Goal: Navigation & Orientation: Find specific page/section

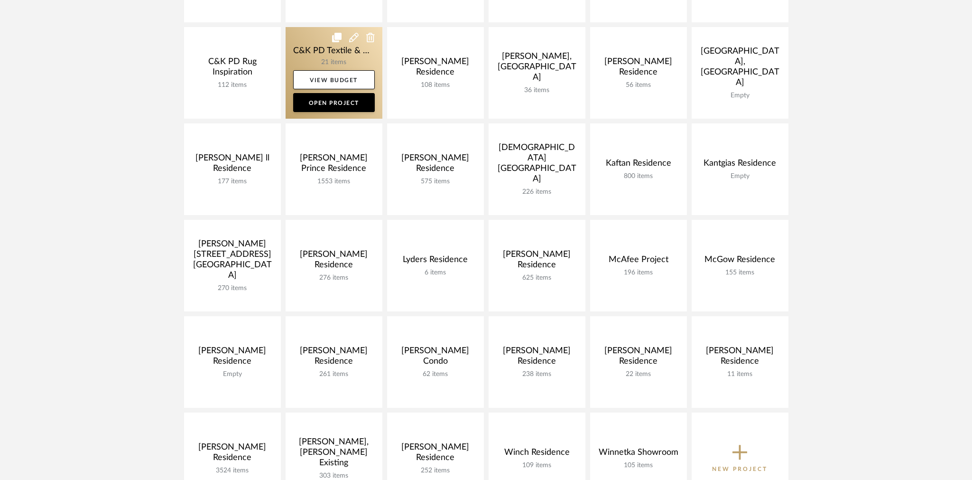
scroll to position [246, 0]
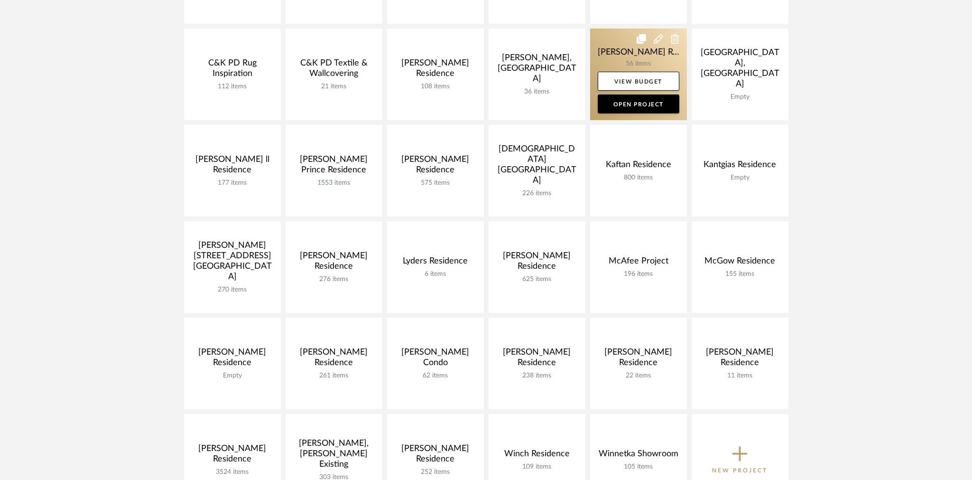
click at [592, 50] on link at bounding box center [638, 74] width 97 height 92
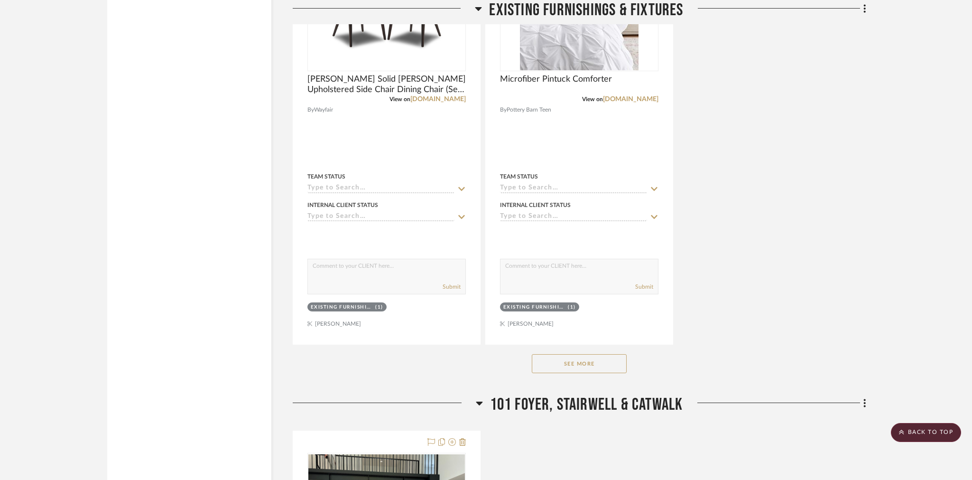
scroll to position [2772, 0]
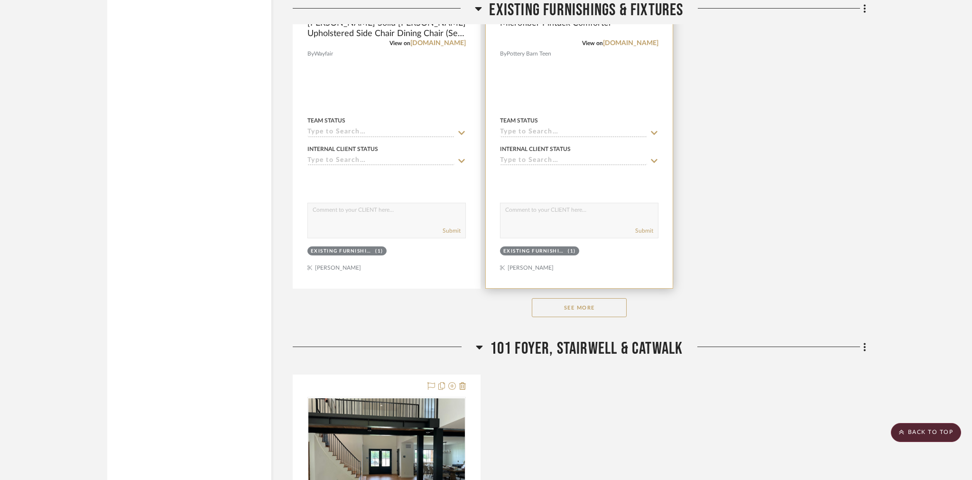
drag, startPoint x: 584, startPoint y: 295, endPoint x: 575, endPoint y: 251, distance: 44.0
click at [584, 298] on button "See More" at bounding box center [579, 307] width 95 height 19
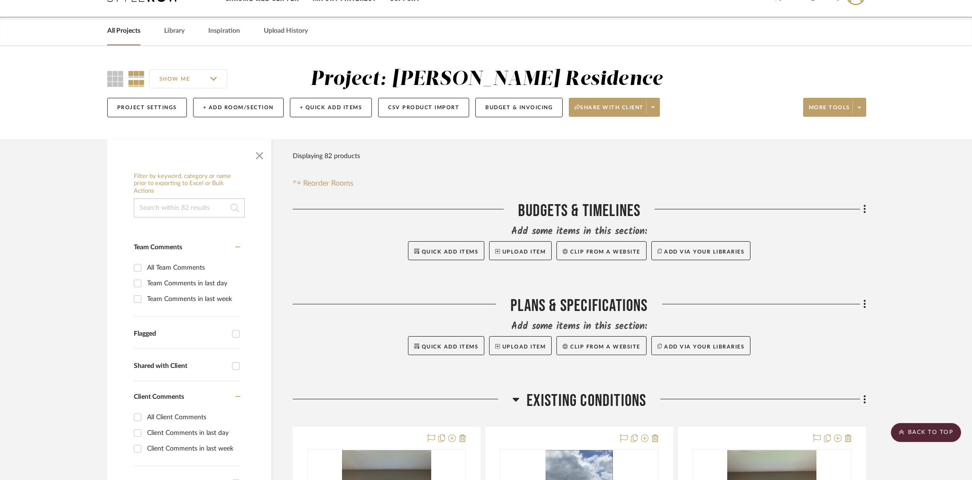
scroll to position [0, 0]
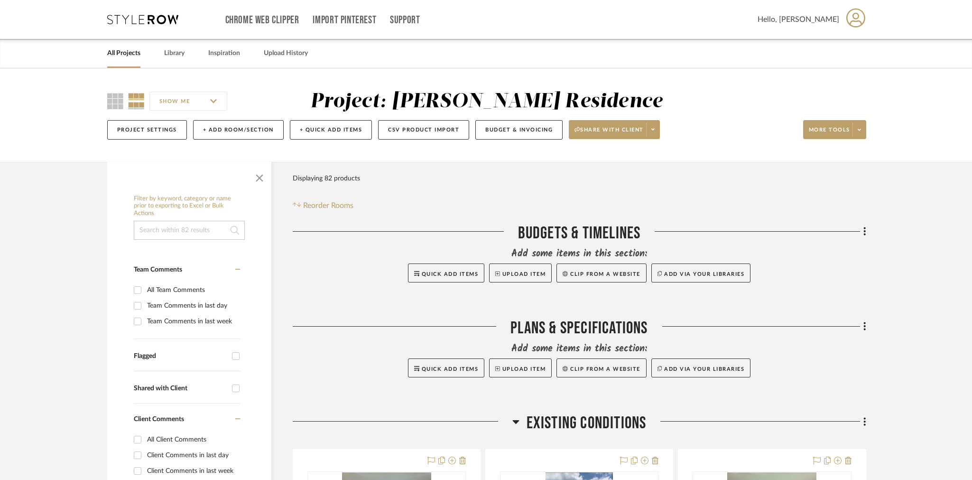
click at [128, 54] on link "All Projects" at bounding box center [123, 53] width 33 height 13
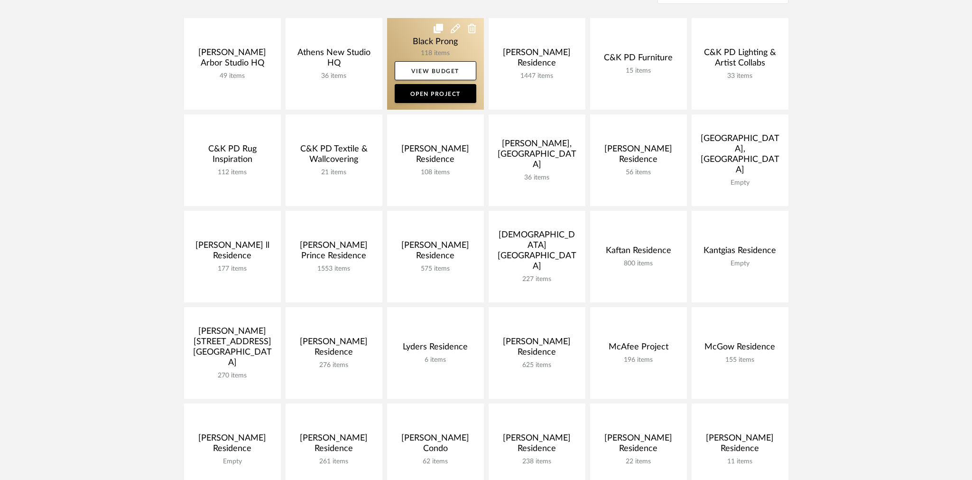
scroll to position [410, 0]
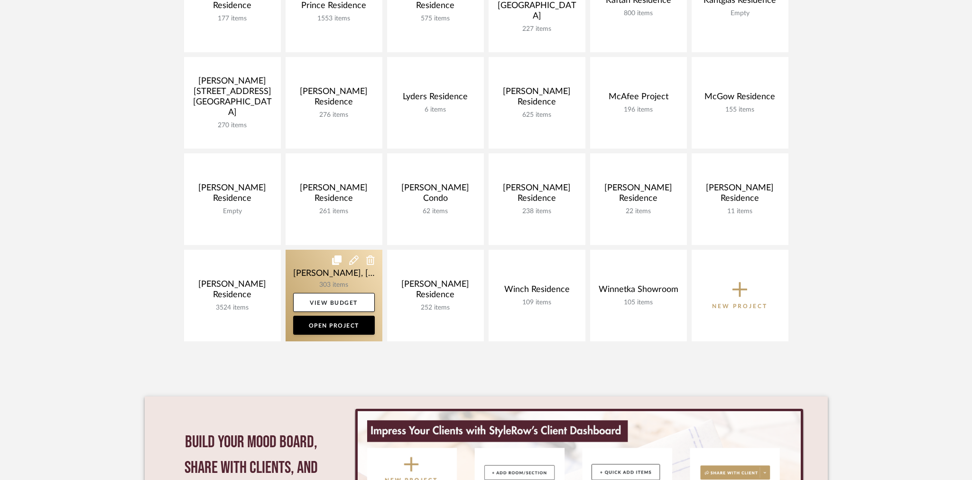
click at [307, 270] on link at bounding box center [334, 296] width 97 height 92
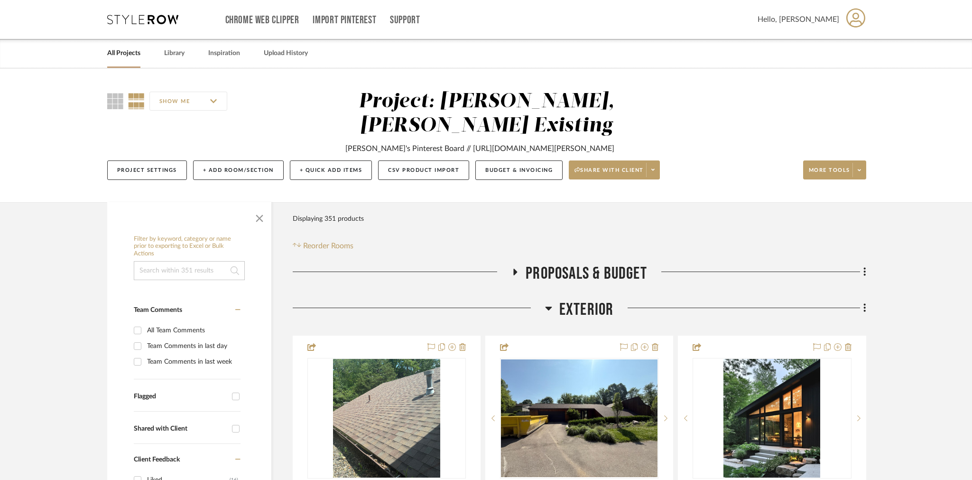
click at [559, 299] on span "Exterior" at bounding box center [586, 309] width 55 height 20
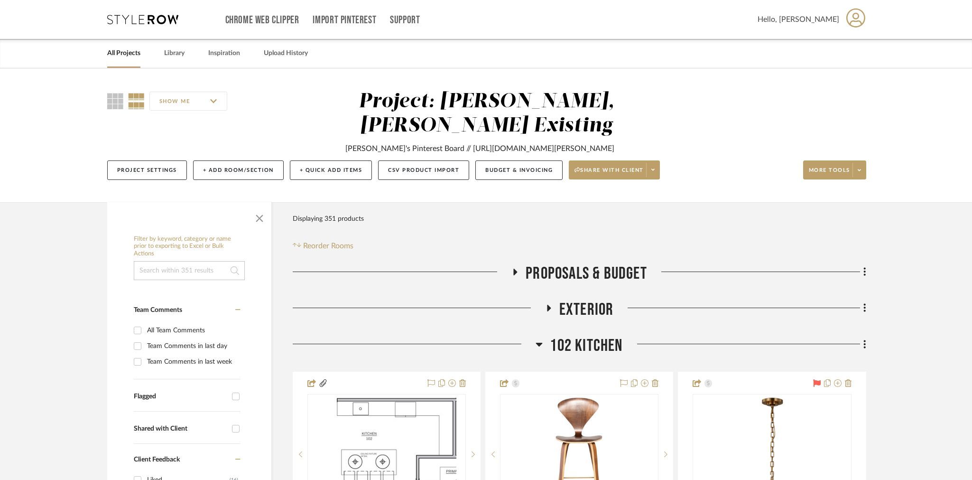
click at [566, 335] on span "102 Kitchen" at bounding box center [586, 345] width 73 height 20
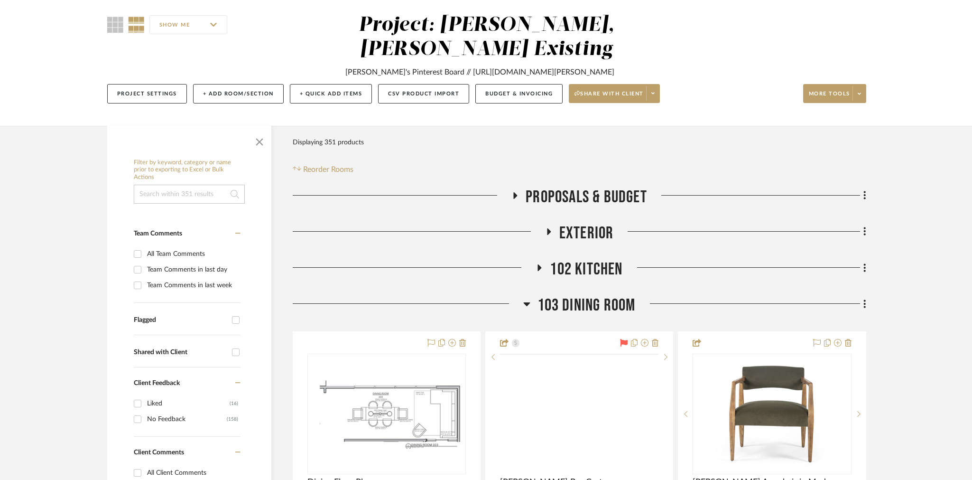
scroll to position [97, 0]
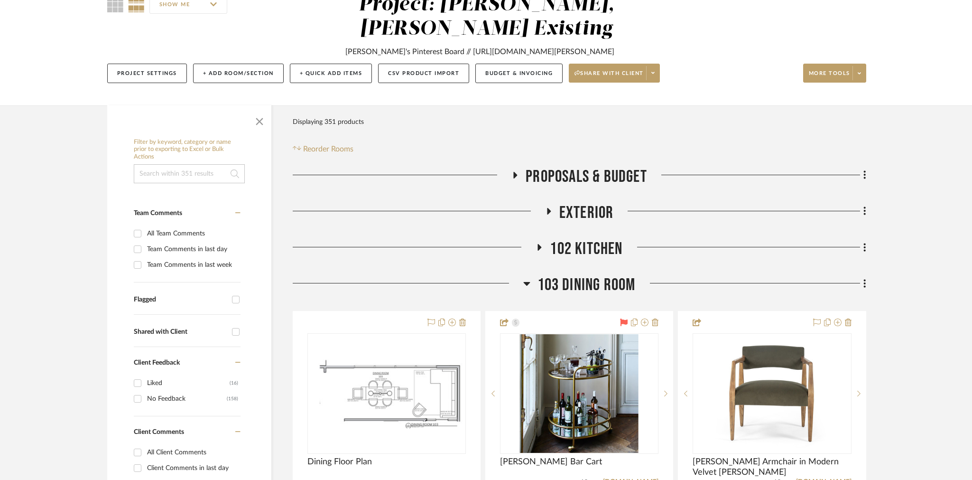
click at [568, 275] on span "103 Dining Room" at bounding box center [587, 285] width 98 height 20
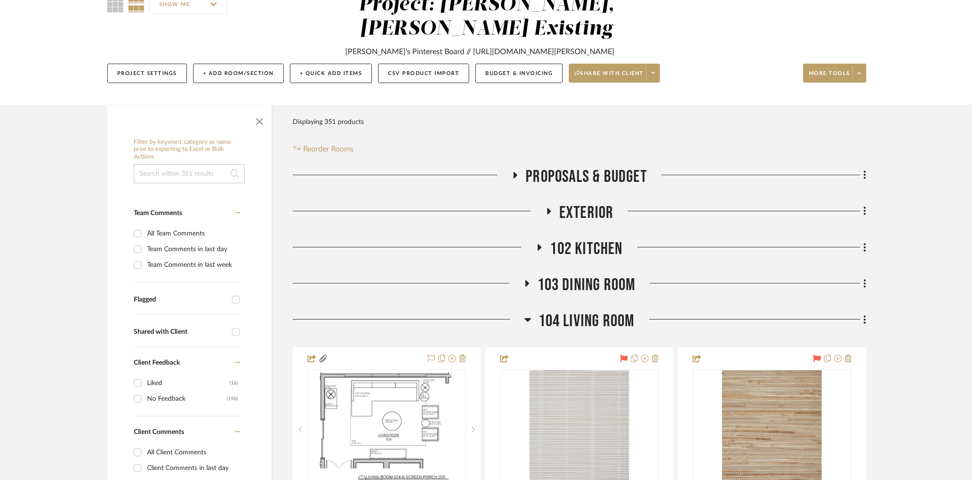
click at [562, 311] on span "104 Living Room" at bounding box center [587, 321] width 96 height 20
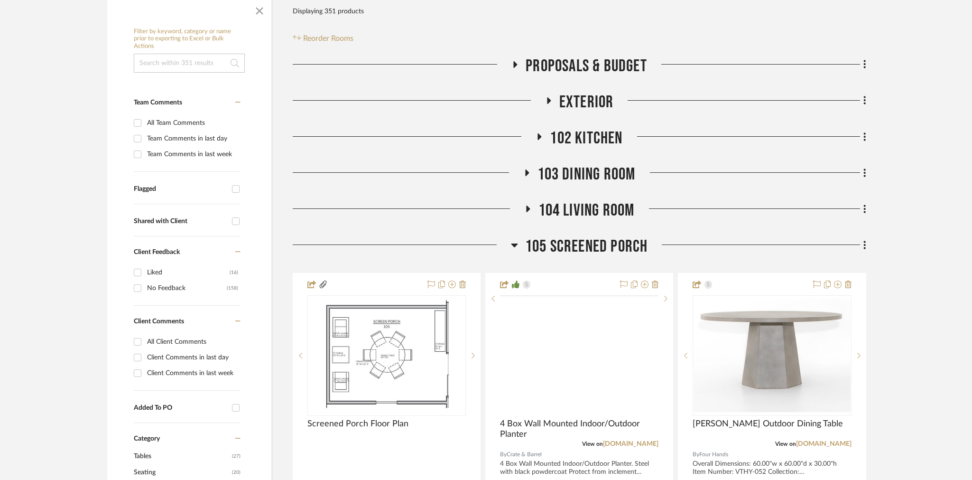
scroll to position [208, 0]
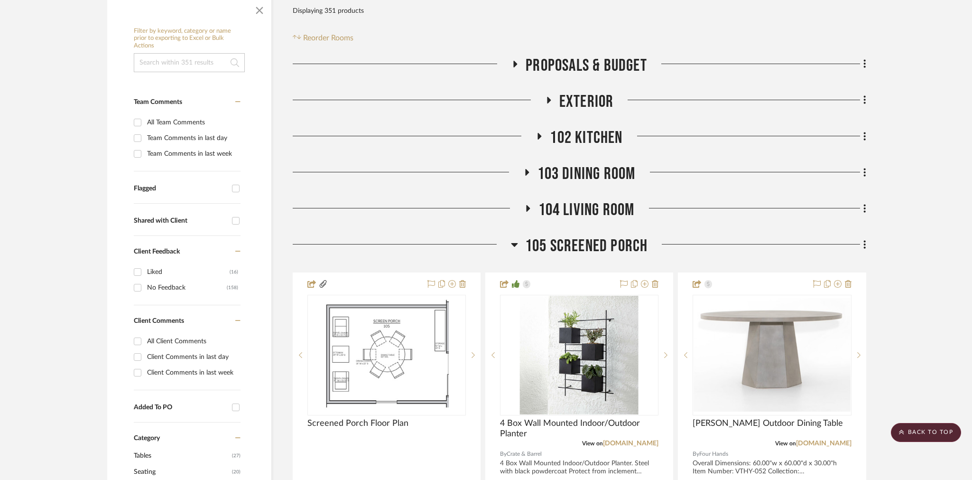
click at [625, 236] on span "105 Screened Porch" at bounding box center [586, 246] width 123 height 20
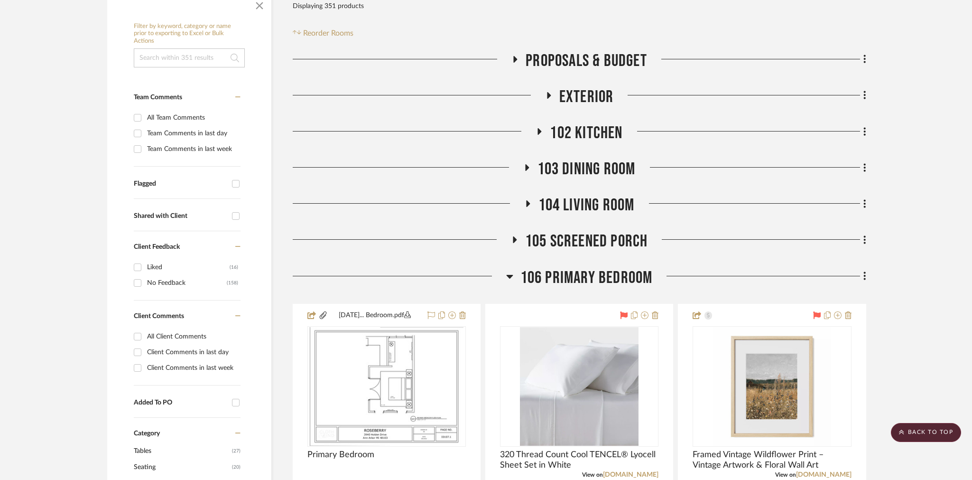
click at [604, 268] on span "106 Primary Bedroom" at bounding box center [587, 278] width 132 height 20
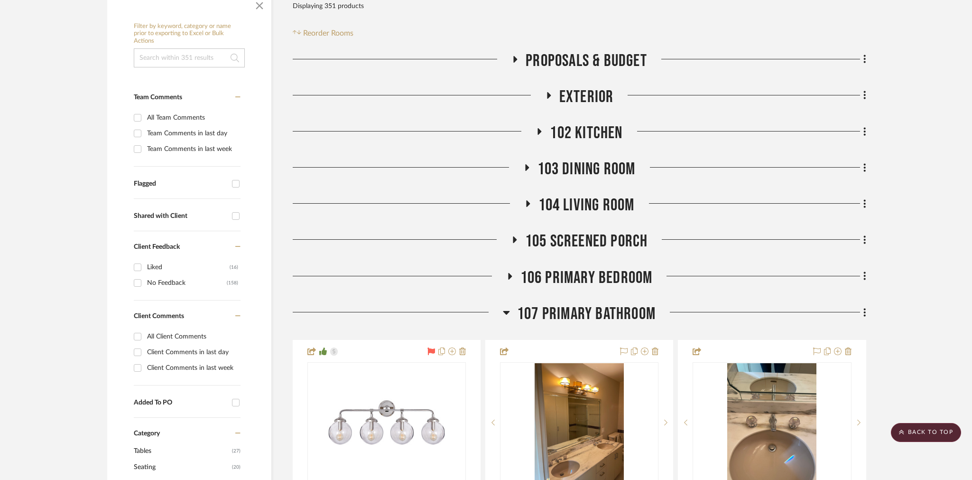
click at [582, 304] on span "107 Primary Bathroom" at bounding box center [586, 314] width 139 height 20
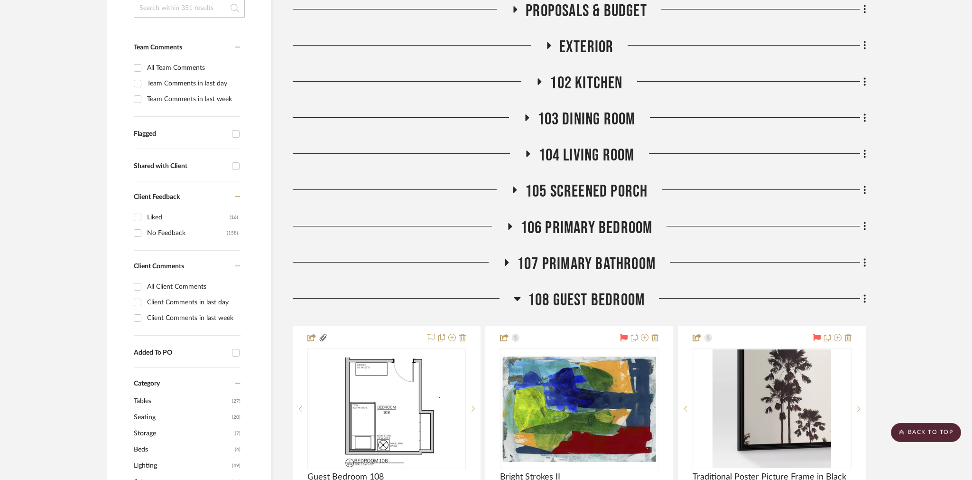
scroll to position [330, 0]
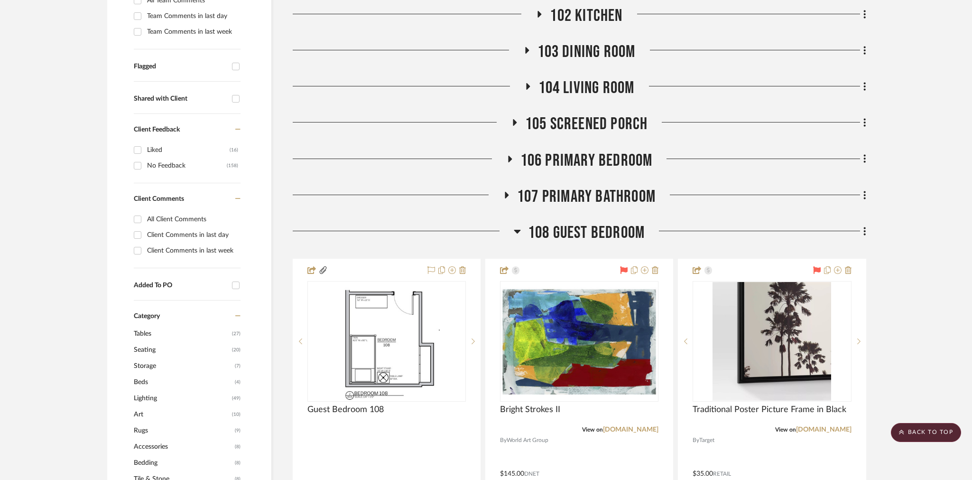
click at [586, 223] on span "108 Guest Bedroom" at bounding box center [586, 233] width 117 height 20
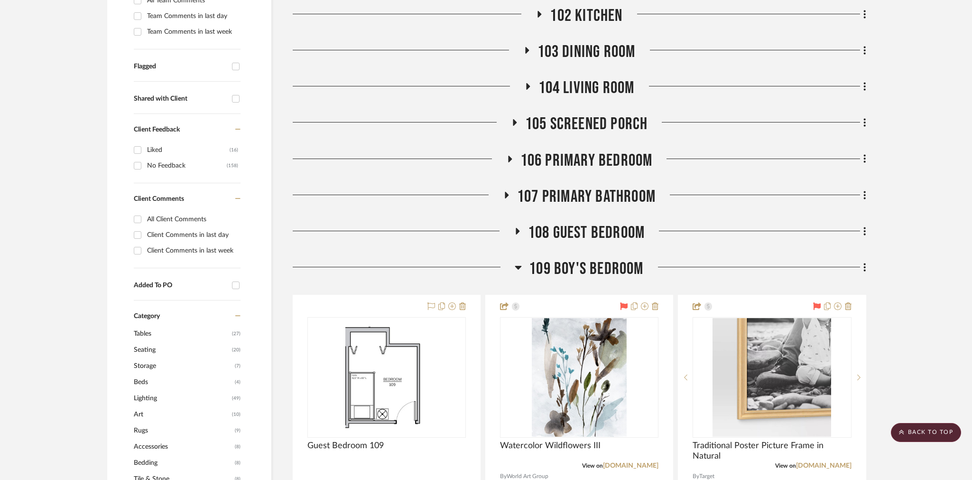
click at [562, 259] on span "109 Boy's Bedroom" at bounding box center [586, 269] width 114 height 20
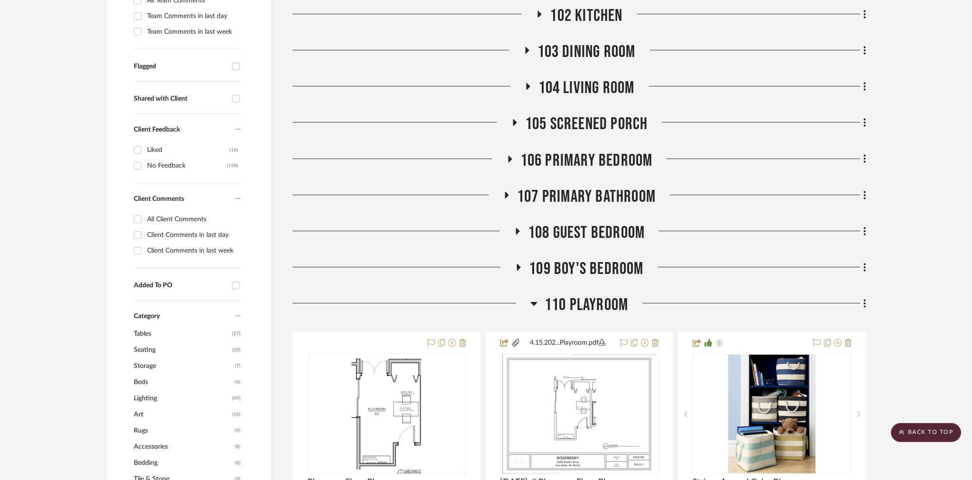
drag, startPoint x: 562, startPoint y: 283, endPoint x: 566, endPoint y: 292, distance: 9.2
click at [562, 295] on span "110 Playroom" at bounding box center [587, 305] width 84 height 20
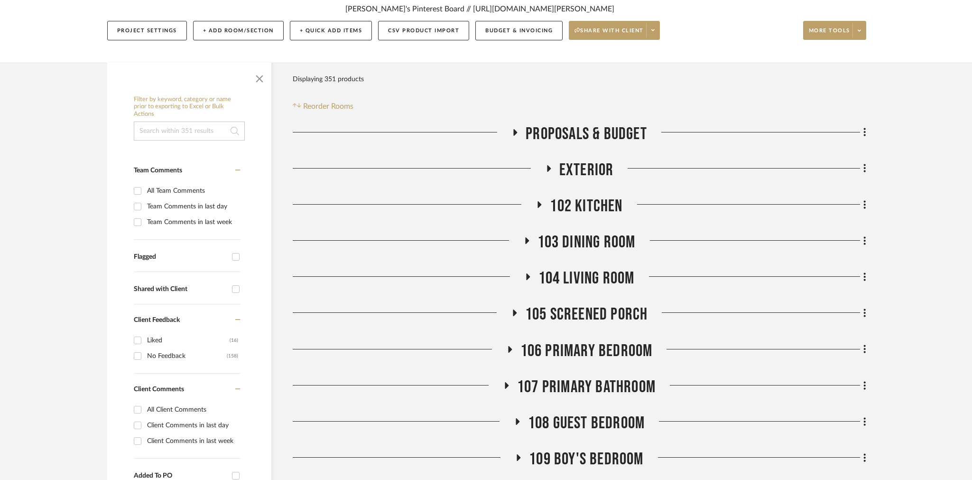
scroll to position [223, 0]
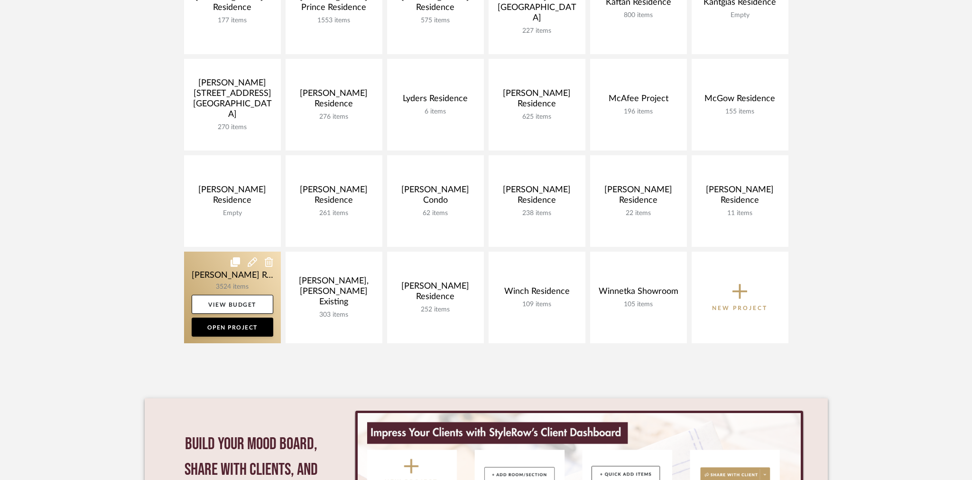
click at [214, 277] on link at bounding box center [232, 297] width 97 height 92
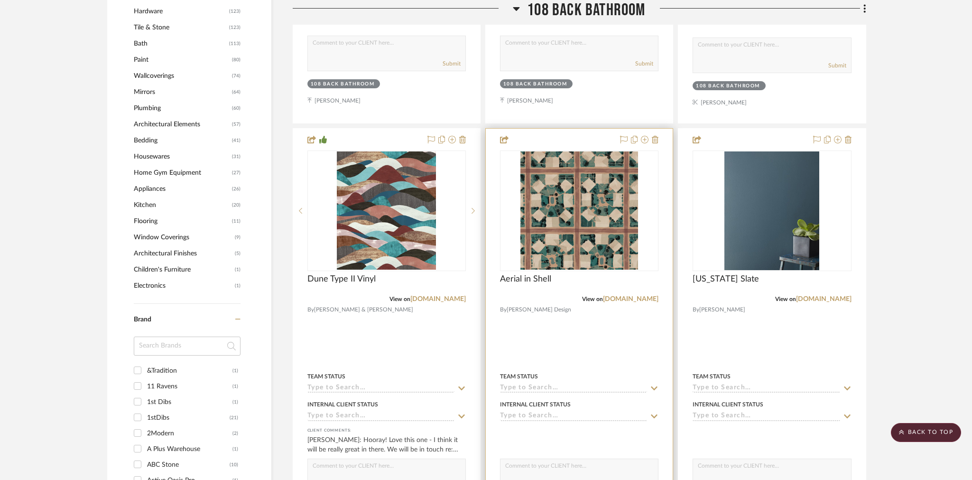
scroll to position [944, 0]
